Goal: Find contact information: Find contact information

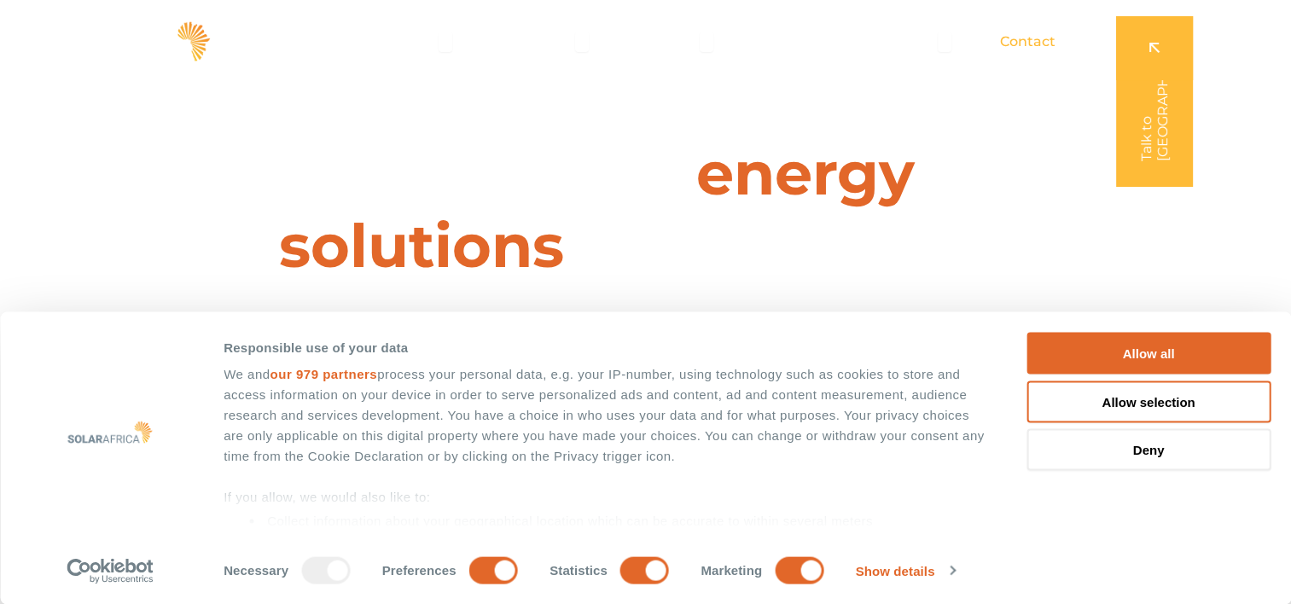
click at [1013, 48] on span "Contact" at bounding box center [1027, 42] width 55 height 20
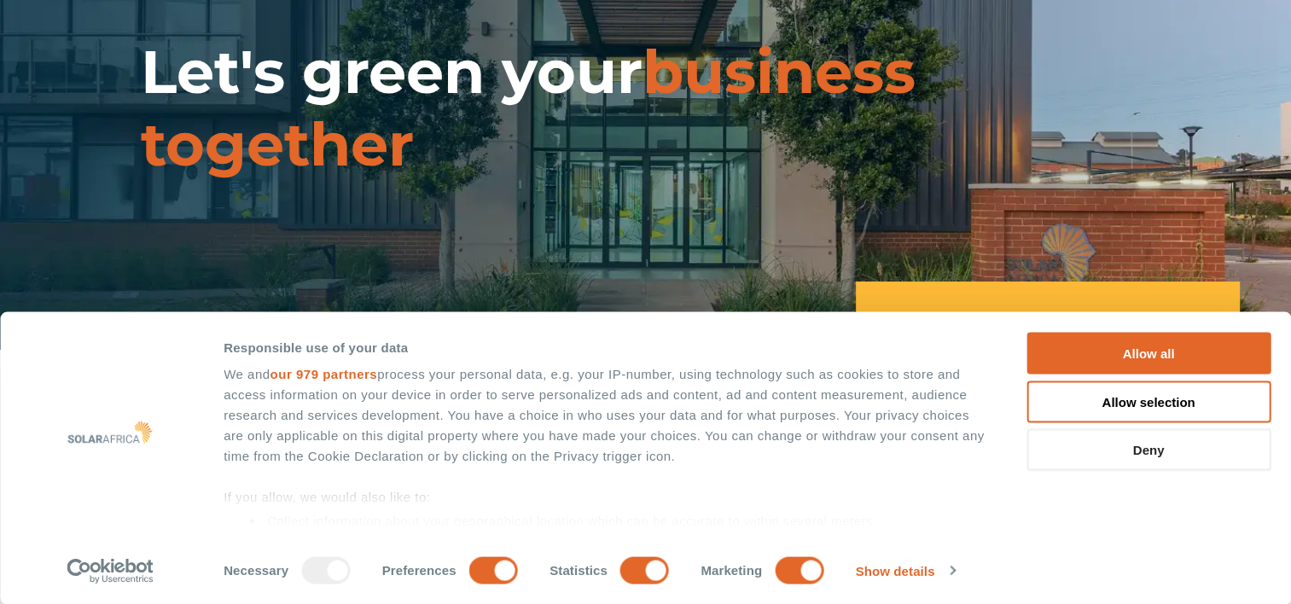
click at [1081, 440] on button "Deny" at bounding box center [1149, 450] width 244 height 42
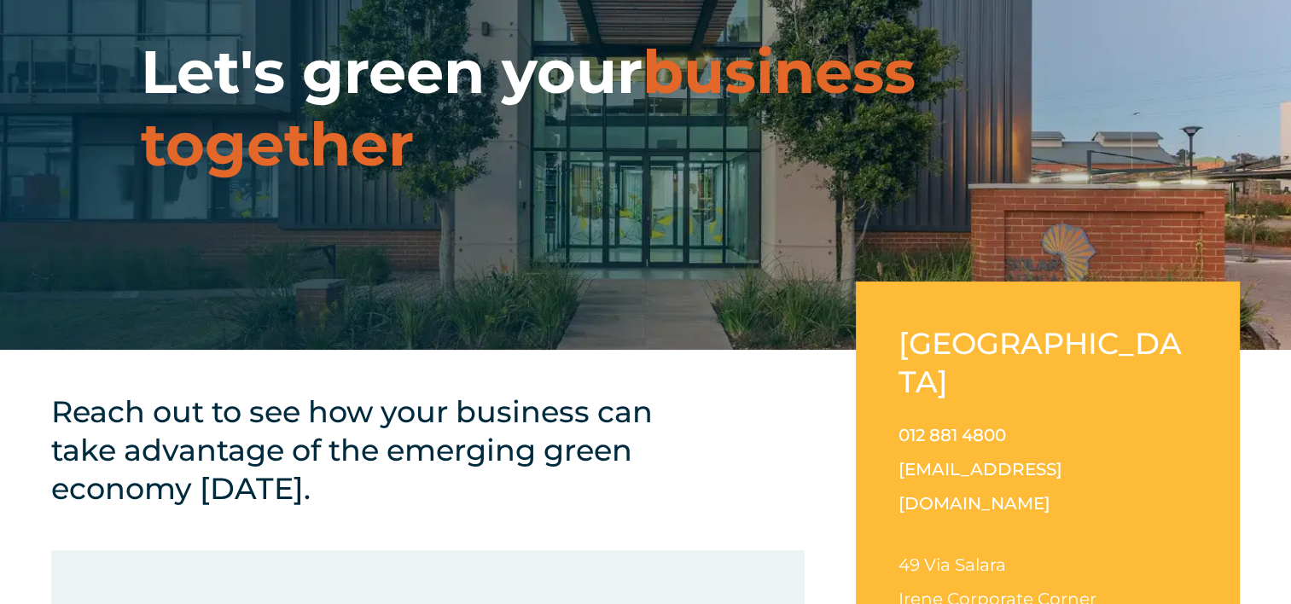
scroll to position [337, 0]
